Goal: Task Accomplishment & Management: Manage account settings

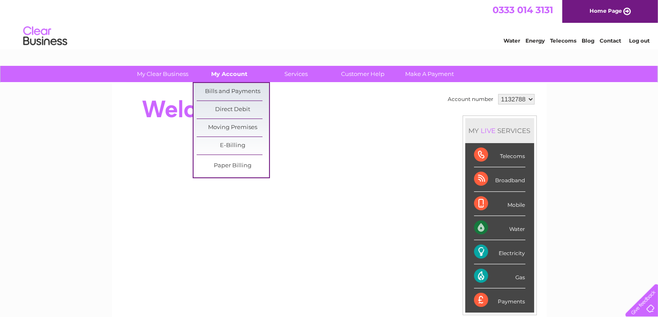
click at [232, 80] on link "My Account" at bounding box center [229, 74] width 72 height 16
click at [234, 93] on link "Bills and Payments" at bounding box center [233, 92] width 72 height 18
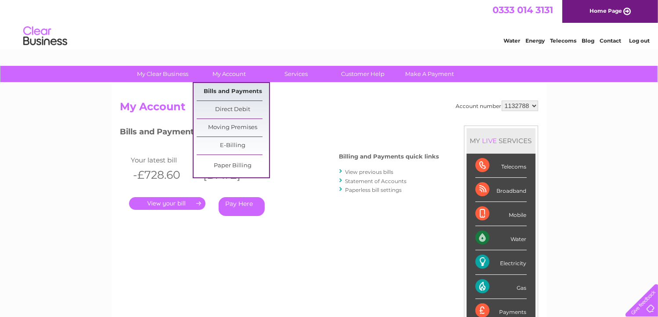
click at [222, 90] on link "Bills and Payments" at bounding box center [233, 92] width 72 height 18
click at [229, 78] on link "My Account" at bounding box center [229, 74] width 72 height 16
click at [238, 90] on link "Bills and Payments" at bounding box center [233, 92] width 72 height 18
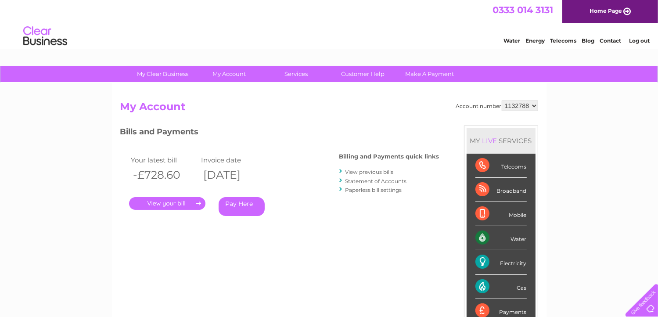
click at [356, 178] on link "Statement of Accounts" at bounding box center [376, 181] width 61 height 7
click at [356, 180] on link "Statement of Accounts" at bounding box center [376, 181] width 61 height 7
